Goal: Task Accomplishment & Management: Manage account settings

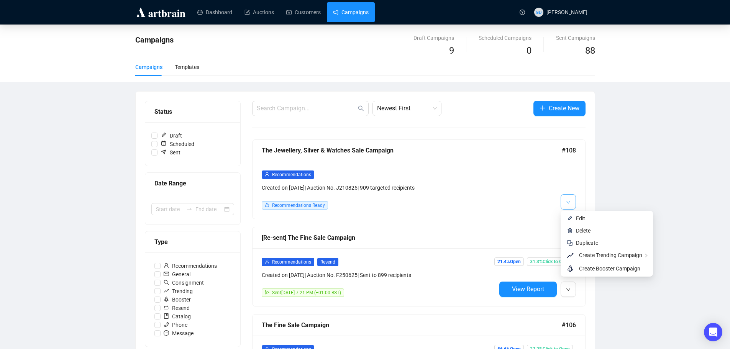
click at [566, 197] on span "button" at bounding box center [568, 202] width 5 height 10
click at [574, 213] on li "Edit" at bounding box center [606, 218] width 89 height 12
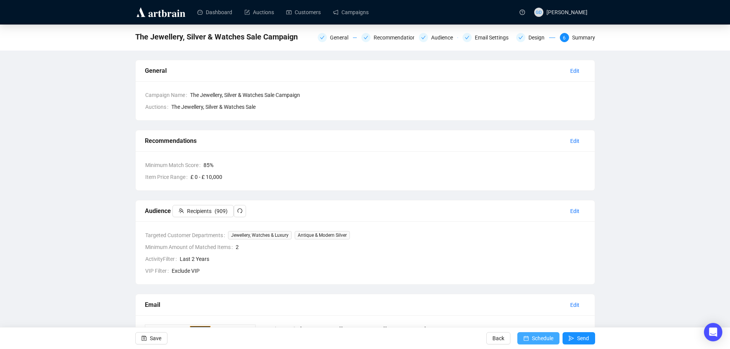
click at [544, 336] on span "Schedule" at bounding box center [542, 338] width 21 height 21
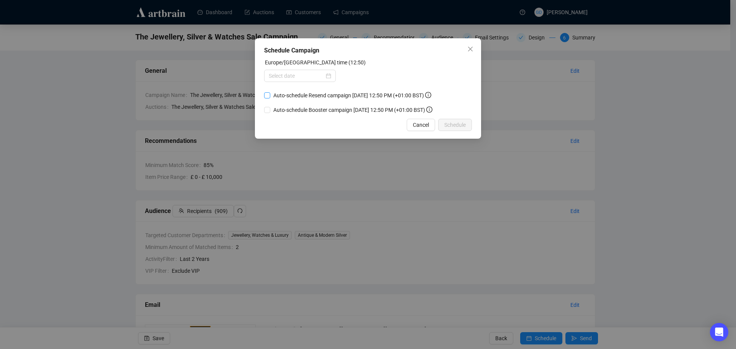
click at [267, 96] on input "Auto-schedule Resend campaign [DATE] 12:50 PM (+01:00 BST)" at bounding box center [267, 95] width 6 height 6
checkbox input "true"
click at [279, 70] on div at bounding box center [300, 76] width 72 height 12
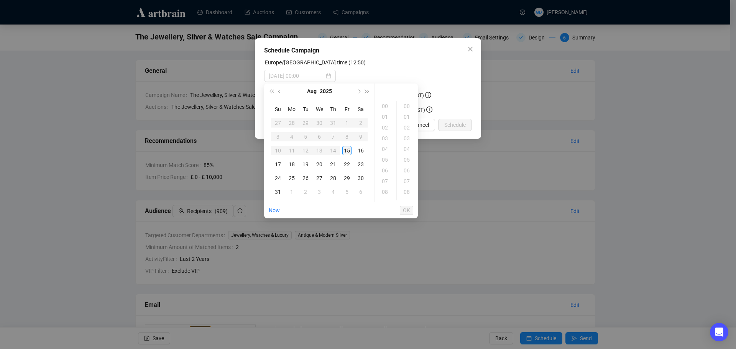
click at [349, 149] on div "15" at bounding box center [346, 150] width 9 height 9
click at [387, 159] on div "18" at bounding box center [385, 159] width 18 height 11
click at [408, 167] on div "27" at bounding box center [407, 170] width 18 height 11
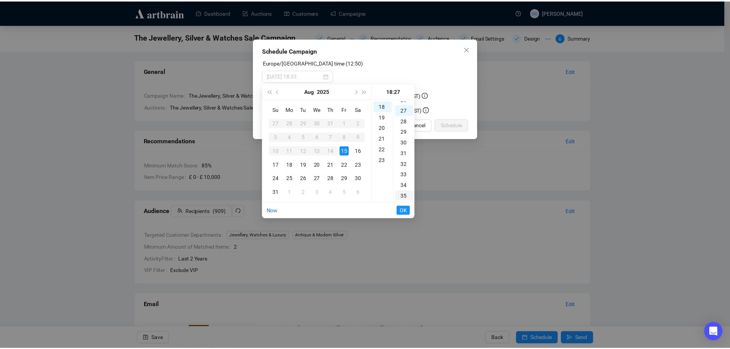
scroll to position [290, 0]
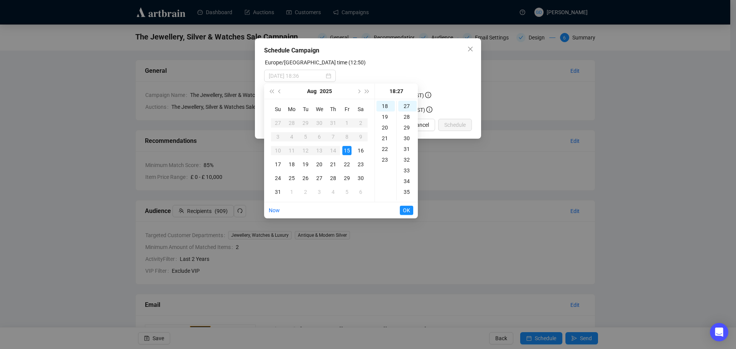
type input "[DATE] 18:27"
click at [408, 207] on span "OK" at bounding box center [406, 210] width 7 height 15
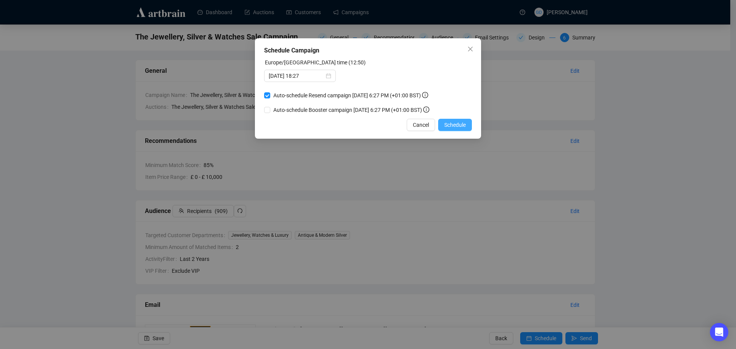
click at [469, 122] on button "Schedule" at bounding box center [455, 125] width 34 height 12
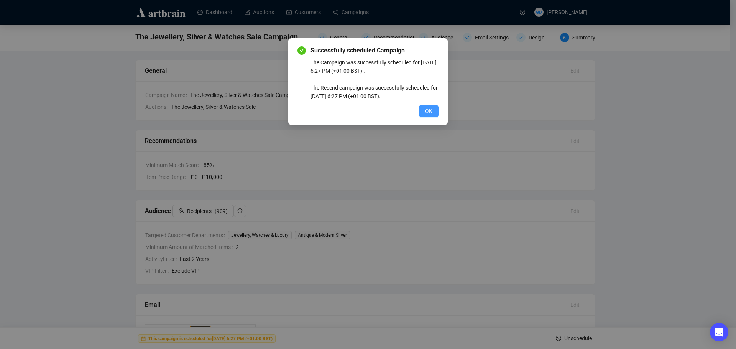
click at [428, 106] on button "OK" at bounding box center [429, 111] width 20 height 12
